Goal: Check status: Check status

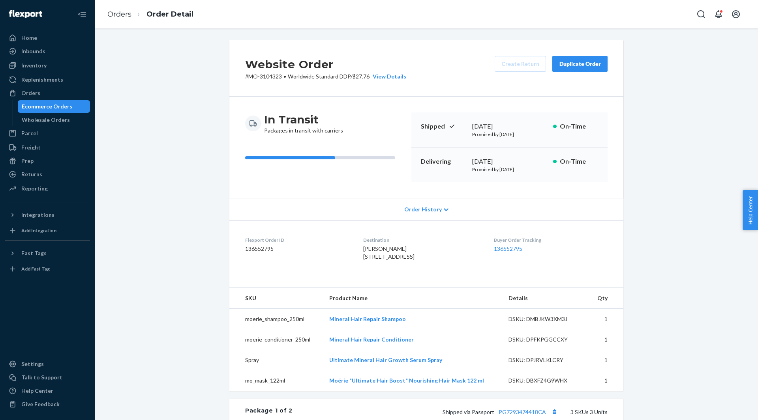
scroll to position [374, 0]
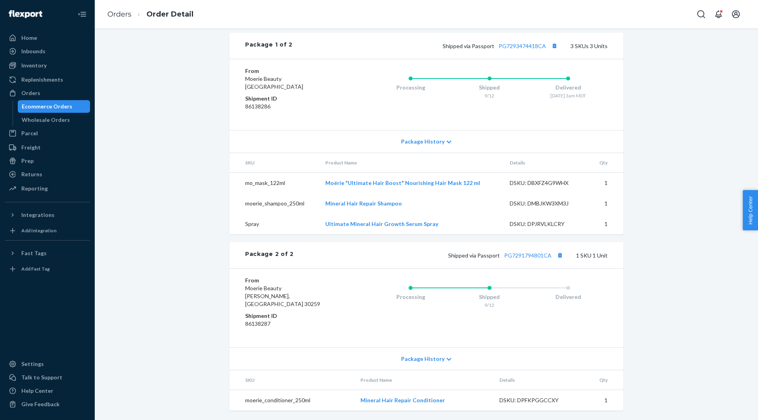
click at [60, 103] on div "Ecommerce Orders" at bounding box center [47, 107] width 51 height 8
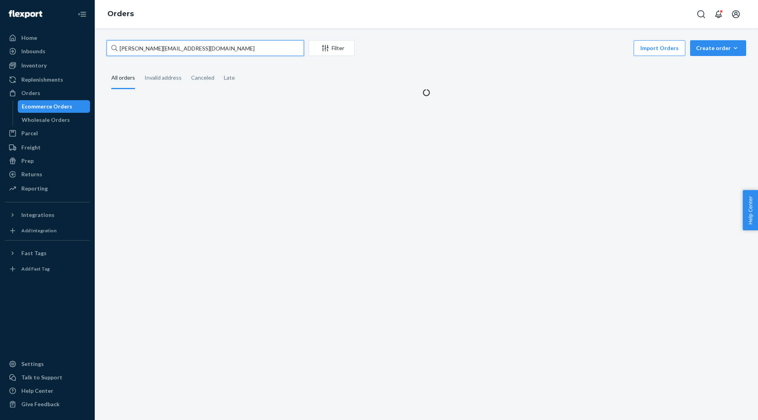
click at [242, 52] on input "[PERSON_NAME][EMAIL_ADDRESS][DOMAIN_NAME]" at bounding box center [205, 48] width 197 height 16
paste input "[EMAIL_ADDRESS]."
paste input "text"
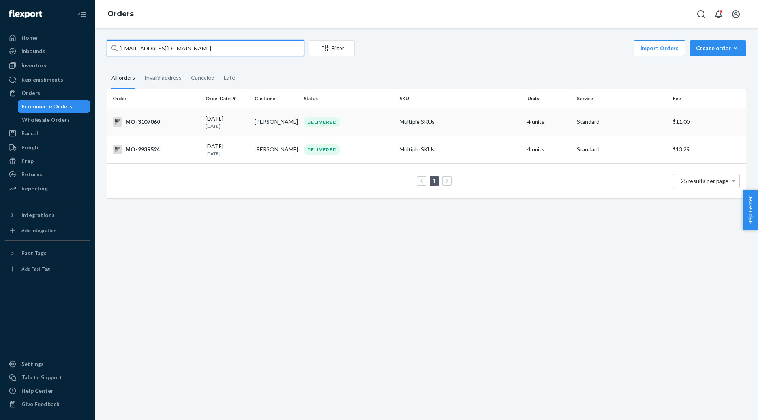
type input "[EMAIL_ADDRESS][DOMAIN_NAME]"
click at [374, 127] on div "DELIVERED" at bounding box center [348, 122] width 93 height 11
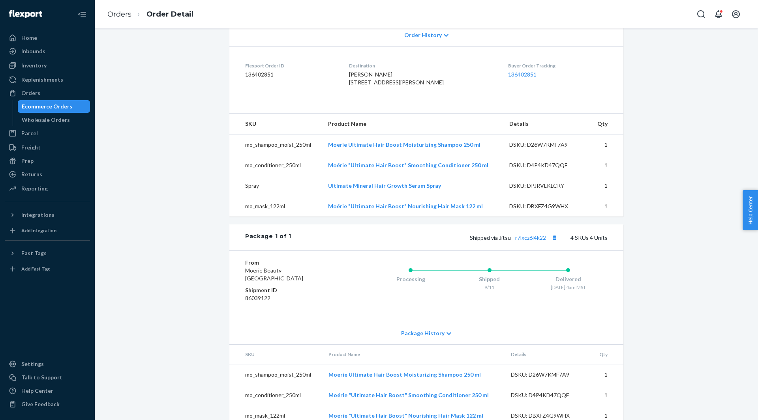
scroll to position [226, 0]
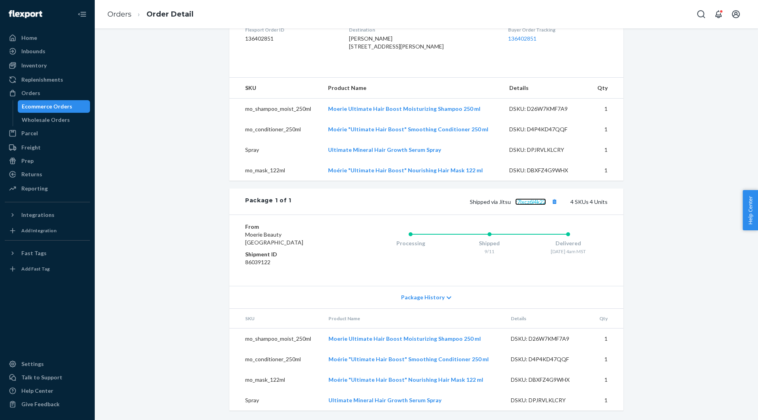
click at [537, 199] on link "r7lxcz6l4k22" at bounding box center [530, 202] width 31 height 7
